Goal: Find specific page/section: Find specific page/section

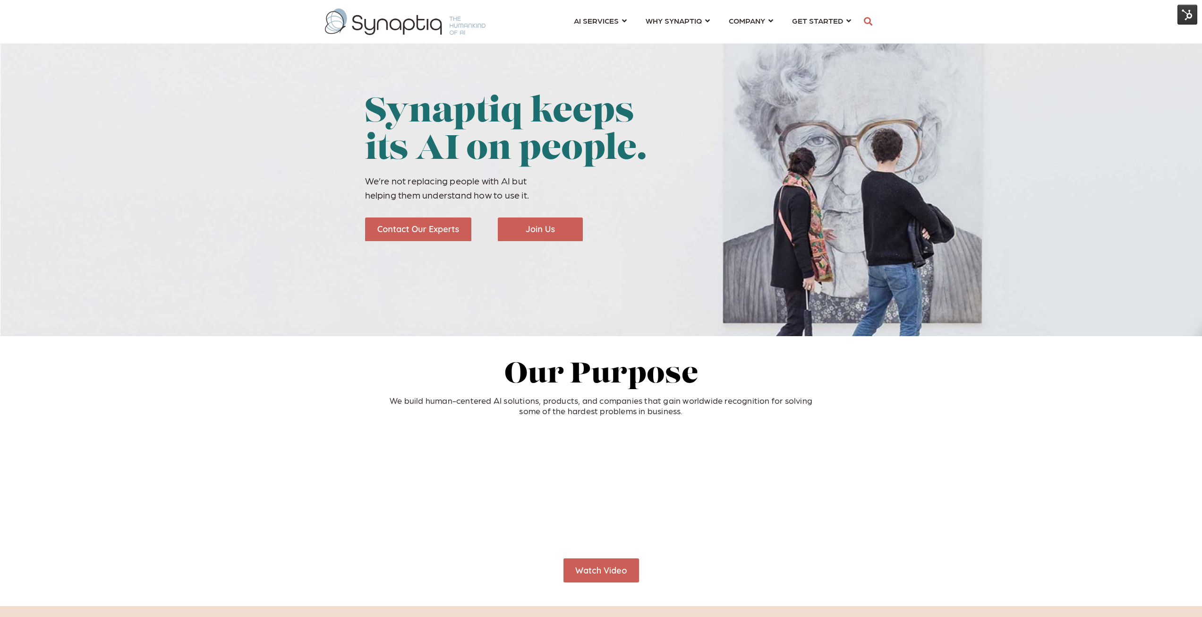
scroll to position [0, 4]
click at [1191, 9] on img at bounding box center [1188, 15] width 20 height 20
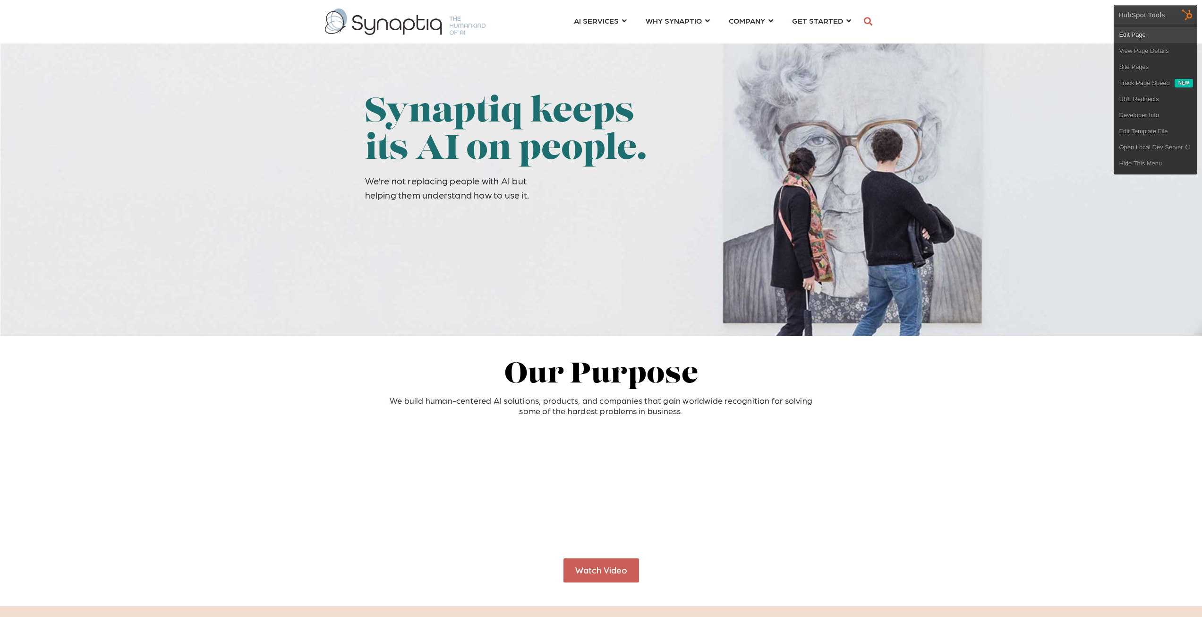
click at [1141, 31] on link "Edit Page" at bounding box center [1156, 35] width 83 height 16
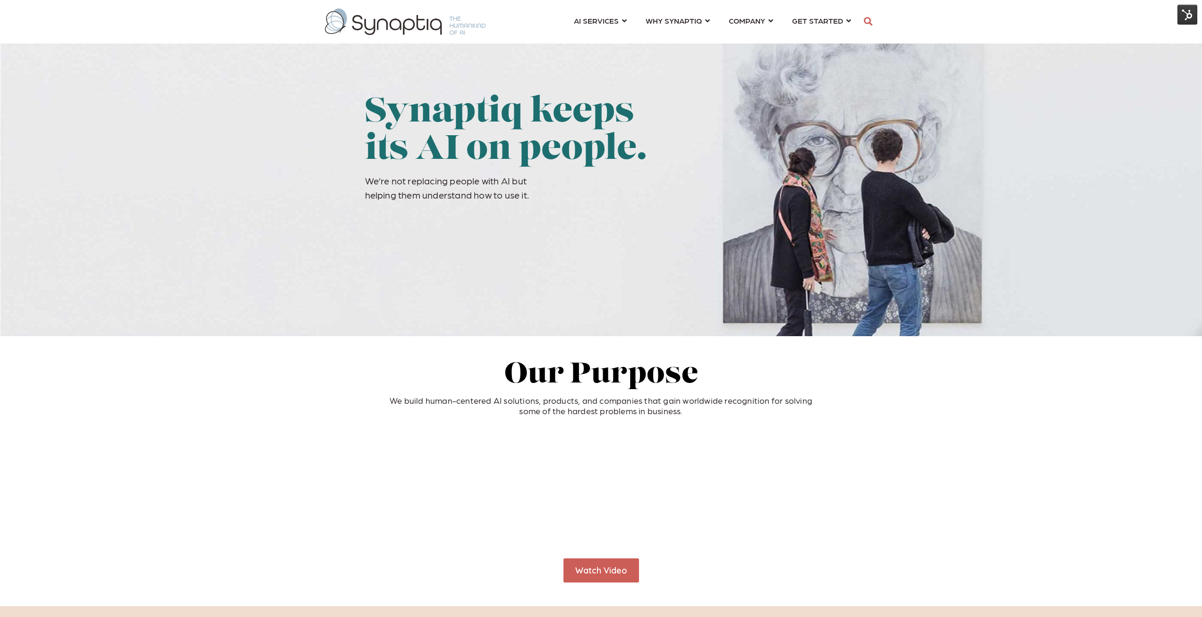
click at [1191, 19] on img at bounding box center [1188, 15] width 20 height 20
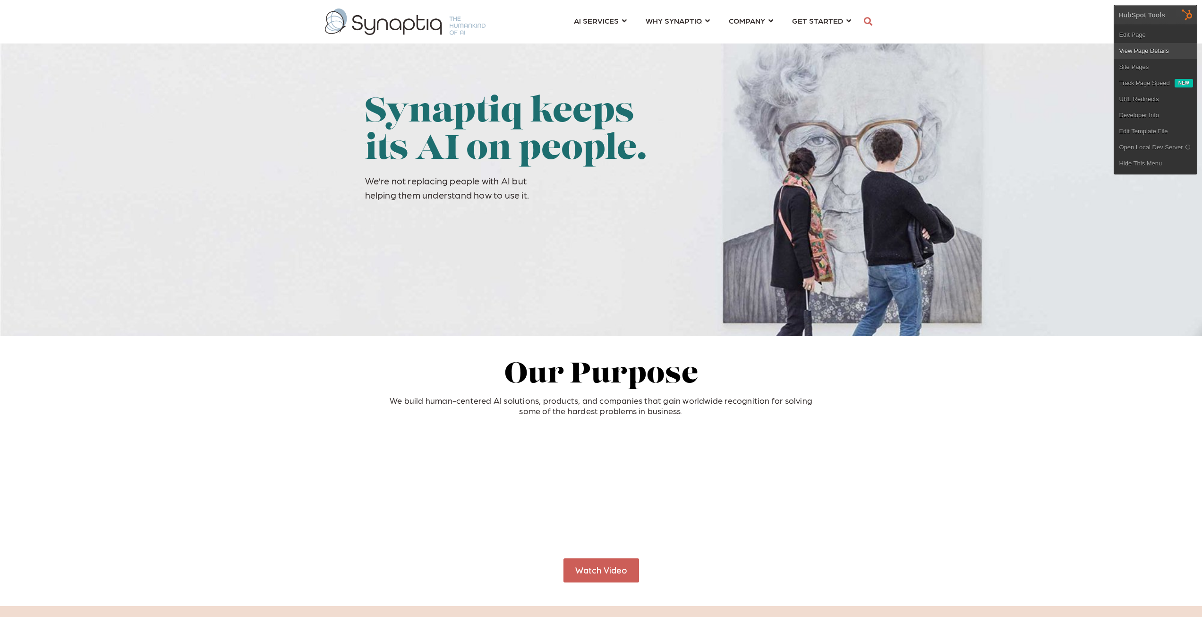
click at [1173, 45] on link "View Page Details" at bounding box center [1156, 51] width 83 height 16
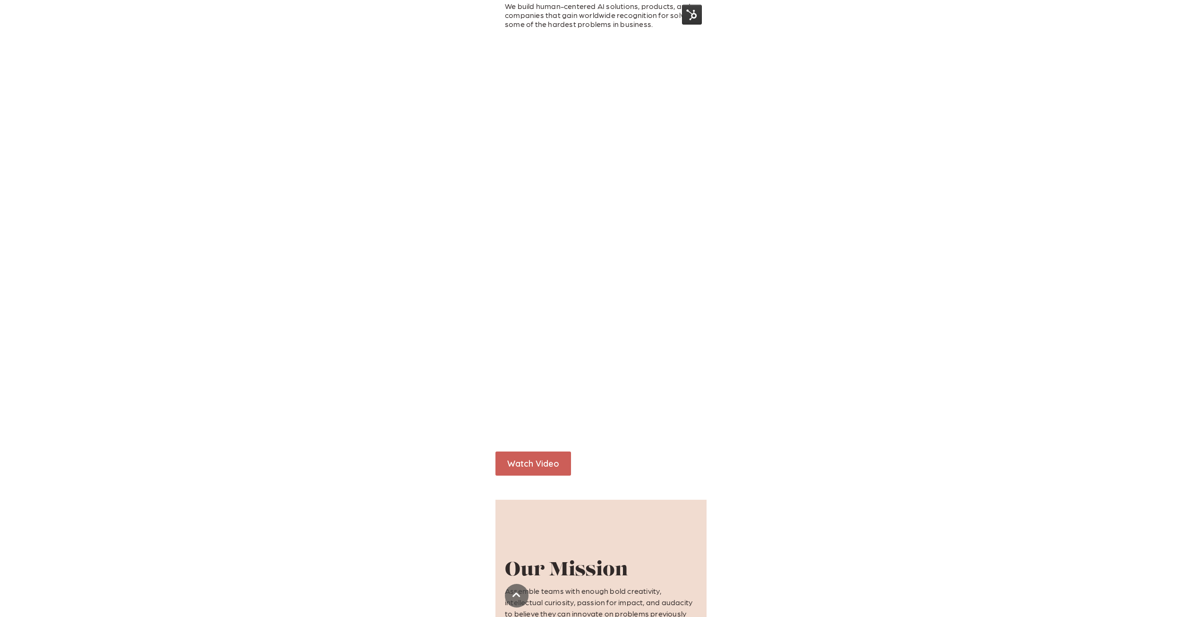
scroll to position [265, 0]
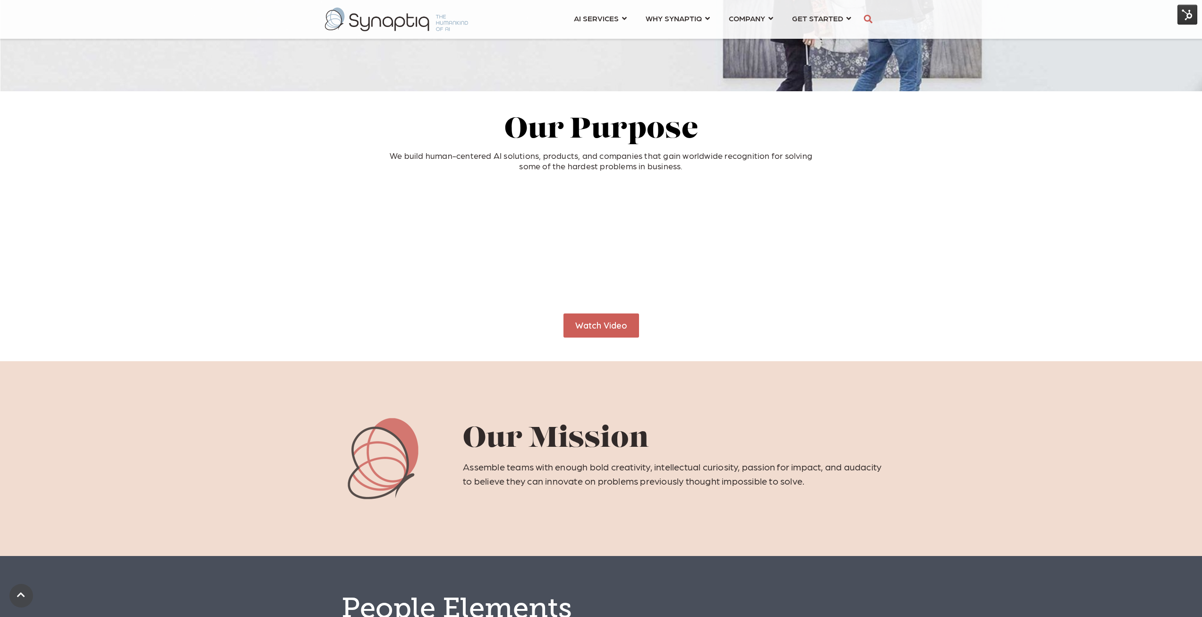
scroll to position [260, 0]
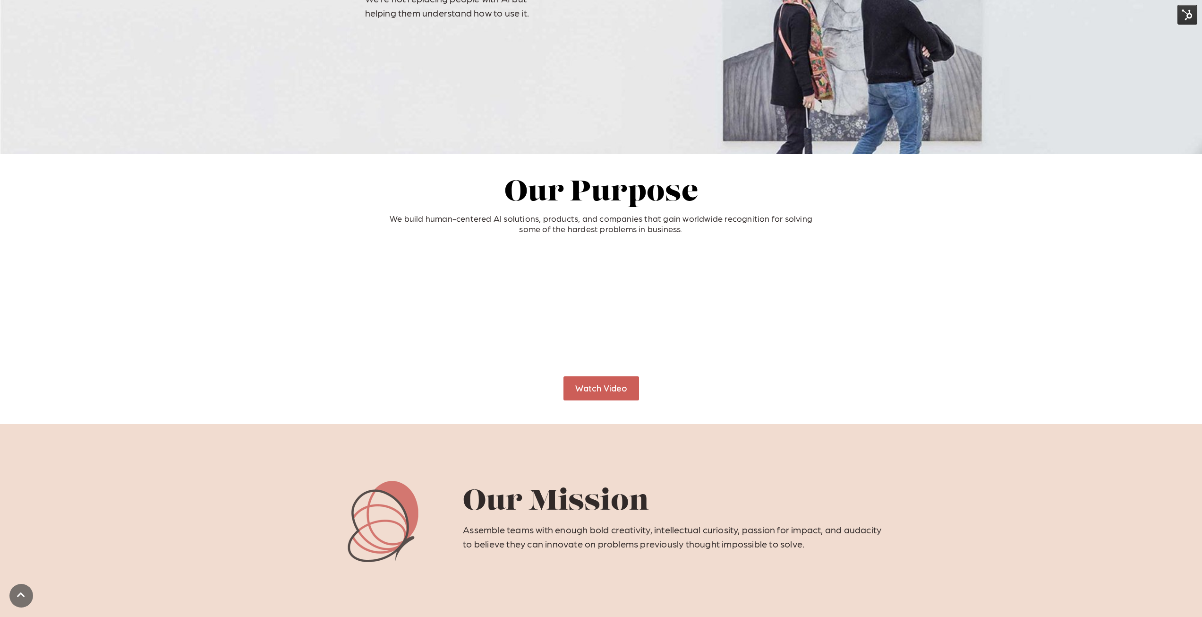
scroll to position [189, 0]
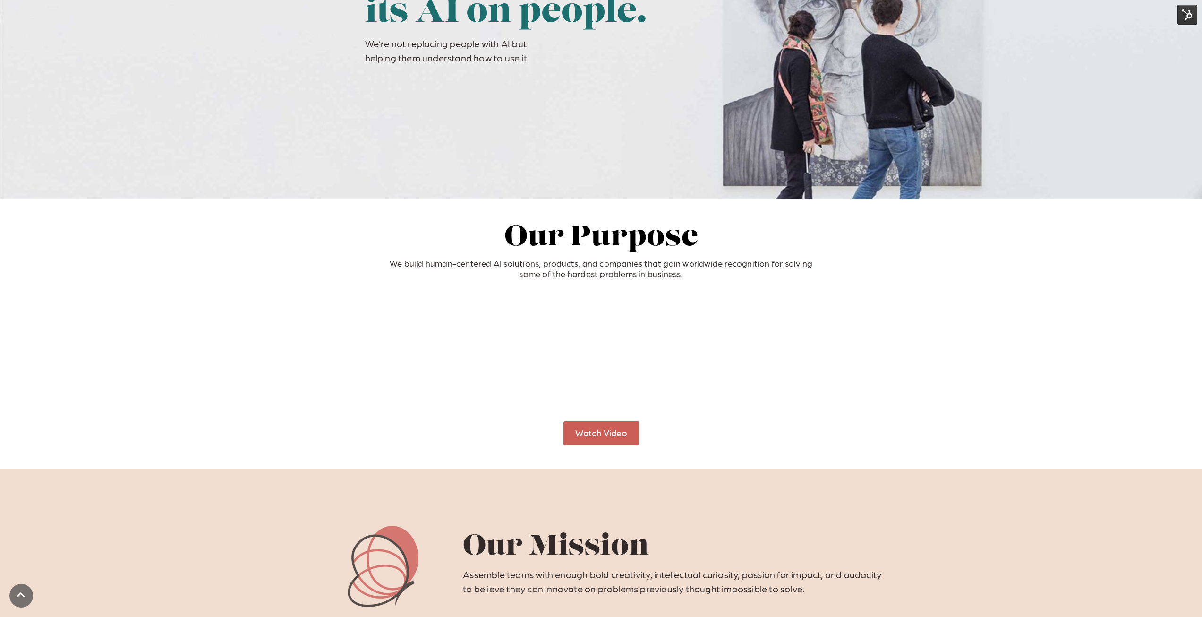
scroll to position [142, 0]
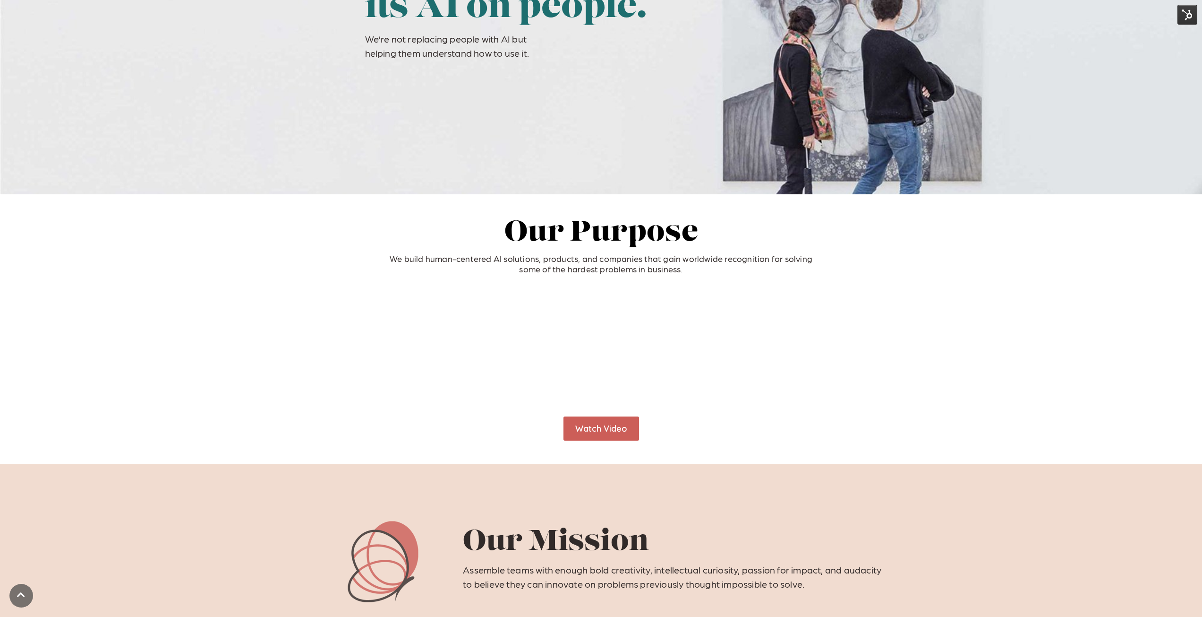
click at [229, 371] on div at bounding box center [601, 349] width 1202 height 134
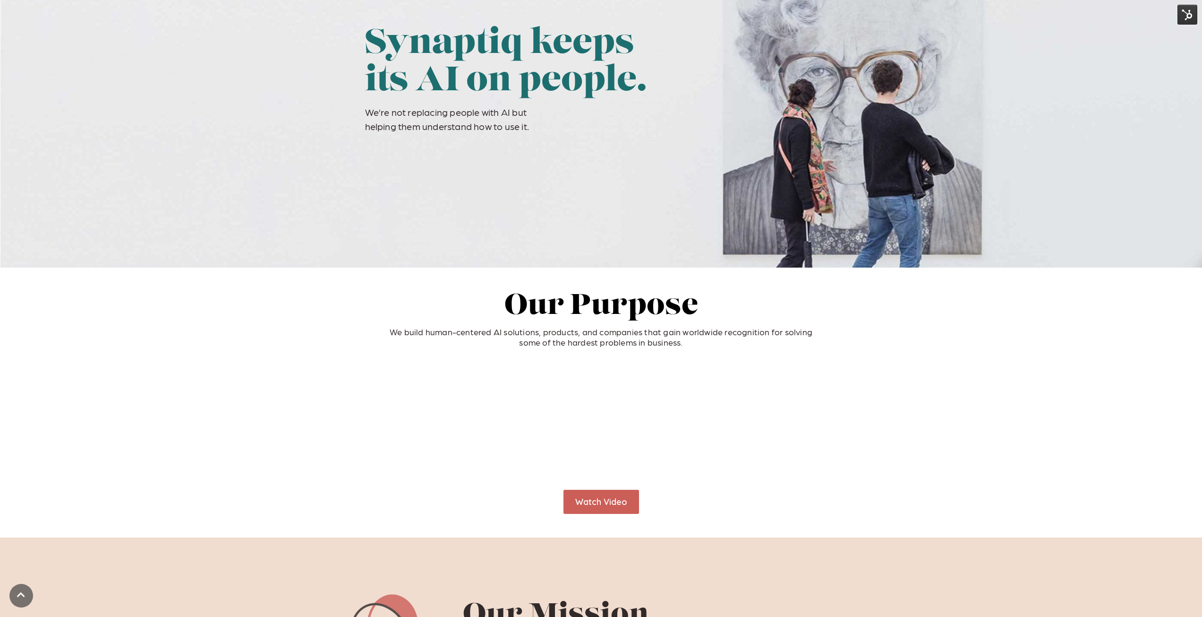
scroll to position [0, 0]
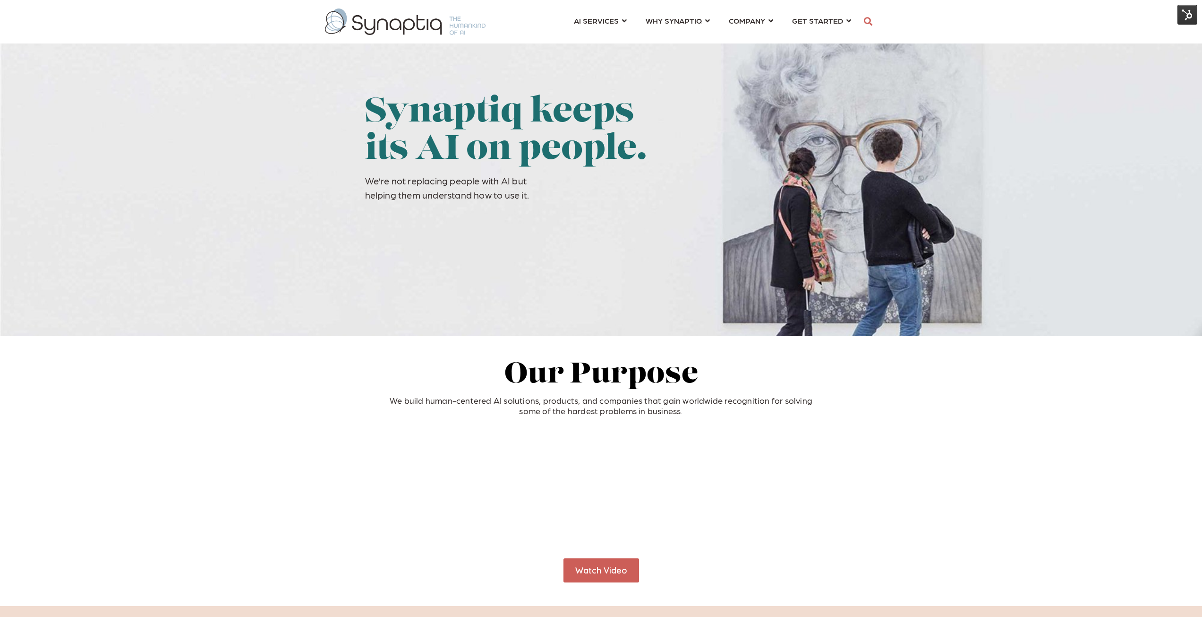
drag, startPoint x: 149, startPoint y: 264, endPoint x: 181, endPoint y: 476, distance: 215.1
click at [181, 476] on div at bounding box center [601, 491] width 1202 height 134
